Goal: Task Accomplishment & Management: Manage account settings

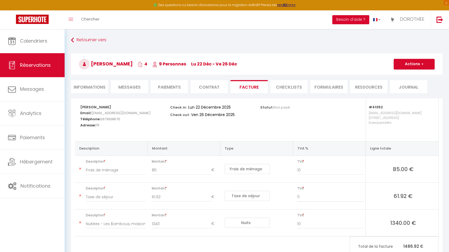
select select "cleaning"
select select "taxes"
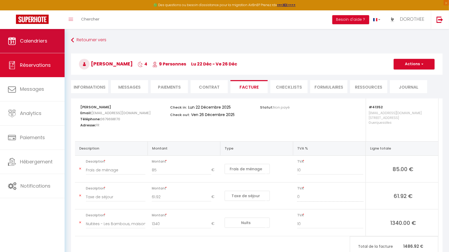
click at [28, 43] on span "Calendriers" at bounding box center [33, 41] width 27 height 7
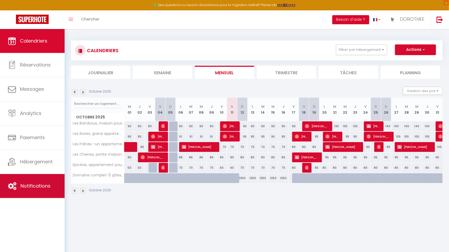
click at [41, 190] on link "Notifications" at bounding box center [32, 186] width 65 height 24
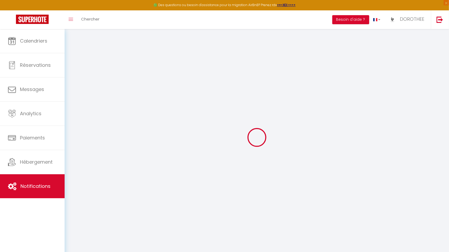
select select
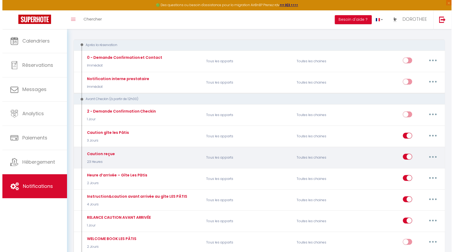
scroll to position [134, 0]
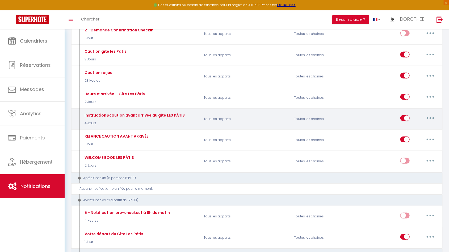
click at [435, 118] on button "button" at bounding box center [430, 118] width 15 height 9
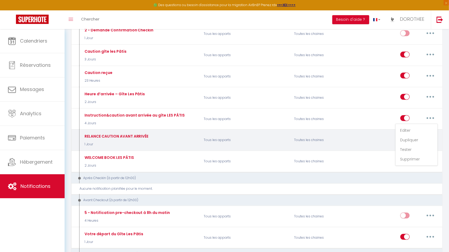
click at [409, 130] on link "Editer" at bounding box center [416, 130] width 39 height 9
type input "Instruction&caution avant arrivée au gîte LES PÂTIS"
select select "4 Jours"
select select "if_booking_is_paid"
checkbox input "true"
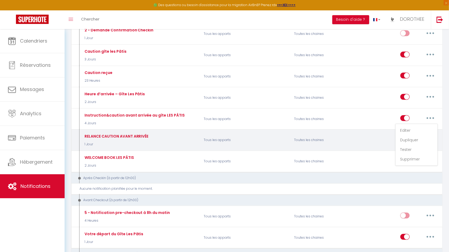
checkbox input "false"
radio input "true"
type input "Votre arrivée au Gîte Les Pâtis – Informations pratiques & Caution"
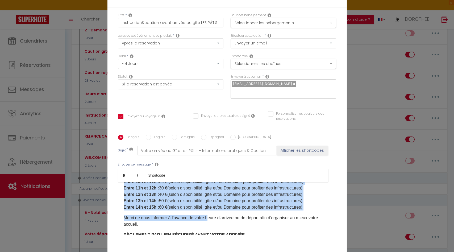
scroll to position [159, 0]
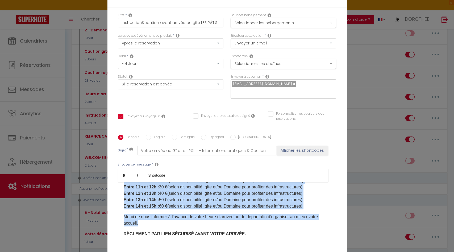
drag, startPoint x: 121, startPoint y: 186, endPoint x: 209, endPoint y: 228, distance: 97.4
click at [209, 228] on div "Bonjour [GUEST:FIRST_NAME] [GUEST:NAME]​​, Nous sommes ravis de vous accueillir…" at bounding box center [223, 208] width 210 height 53
copy div "🕒 Loremips & dolorsi am consec adi elitsedd eiusmodte in utlab etdoloremagnaa e…"
